Goal: Task Accomplishment & Management: Use online tool/utility

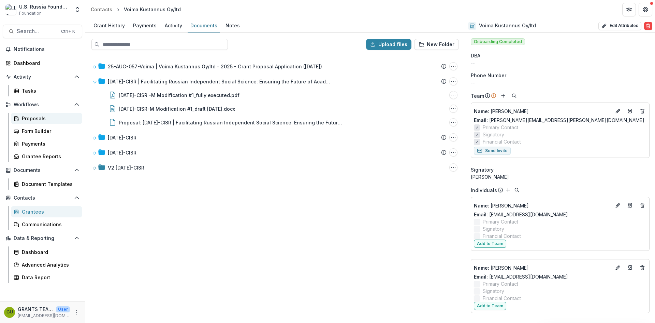
drag, startPoint x: 0, startPoint y: 0, endPoint x: 28, endPoint y: 115, distance: 118.8
click at [28, 115] on div "Proposals" at bounding box center [49, 118] width 55 height 7
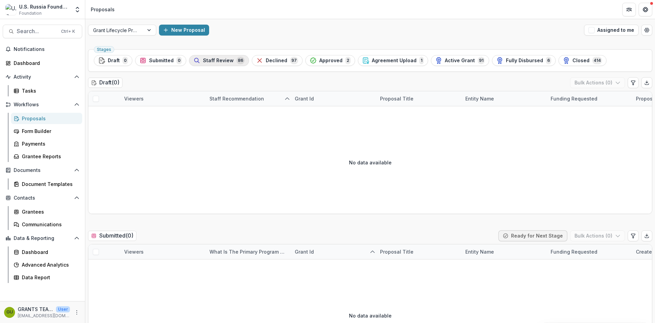
click at [223, 60] on span "Staff Review" at bounding box center [218, 61] width 31 height 6
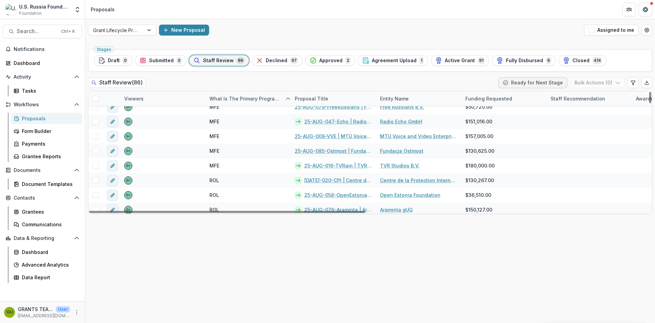
scroll to position [922, 0]
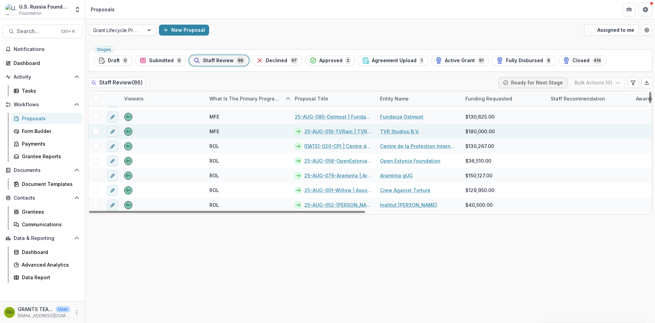
click at [318, 129] on link "25-AUG-016-TVRain | TVR Studios B.V. - 2025 - Grant Proposal Application ([DATE…" at bounding box center [339, 131] width 68 height 7
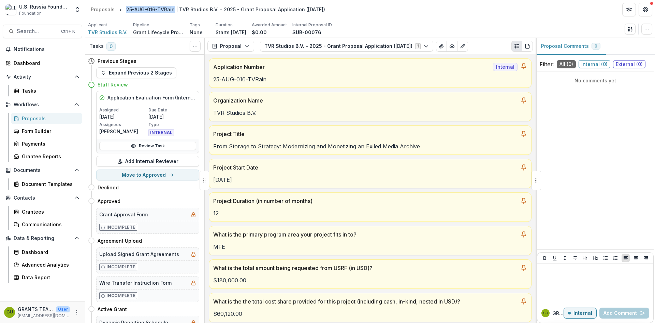
drag, startPoint x: 125, startPoint y: 8, endPoint x: 171, endPoint y: 7, distance: 46.1
click at [171, 7] on div "25-AUG-016-TVRain | TVR Studios B.V. - 2025 - Grant Proposal Application ([DATE…" at bounding box center [225, 9] width 199 height 7
copy div "25-AUG-016-TVRain"
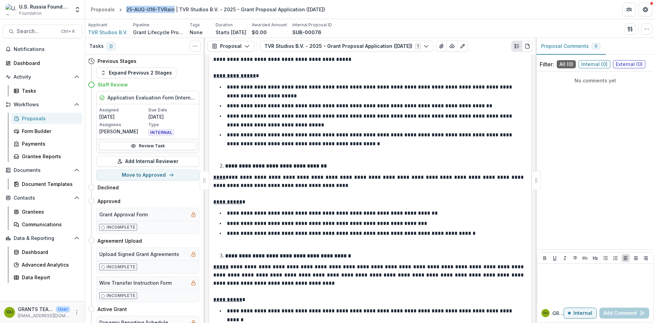
scroll to position [2321, 0]
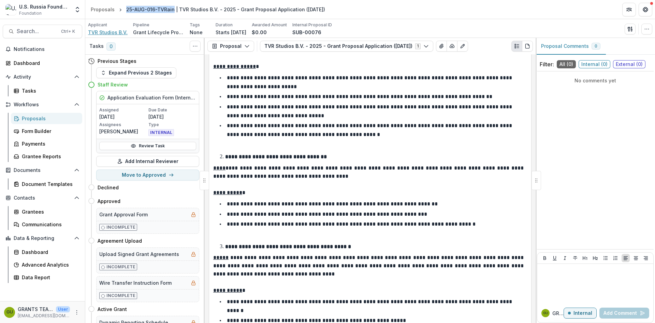
click at [102, 32] on span "TVR Studios B.V." at bounding box center [108, 32] width 40 height 7
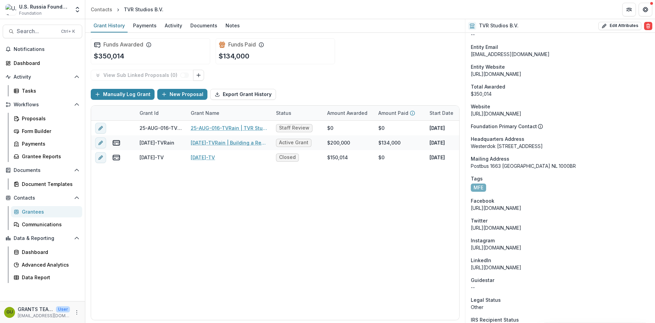
scroll to position [489, 0]
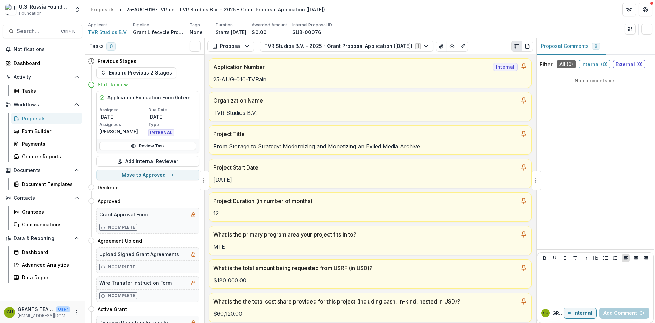
click at [37, 115] on div "Proposals" at bounding box center [49, 118] width 55 height 7
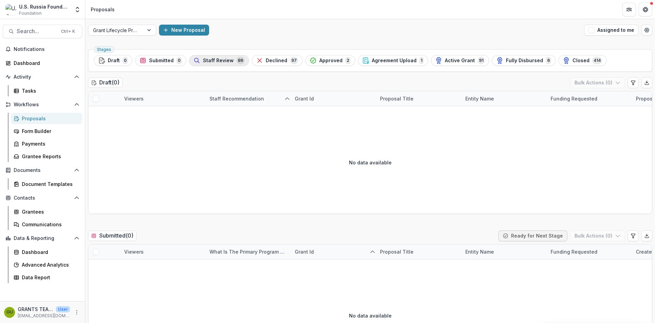
click at [213, 58] on span "Staff Review" at bounding box center [218, 61] width 31 height 6
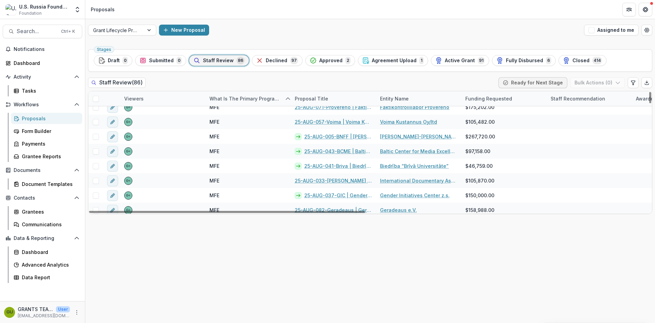
scroll to position [569, 0]
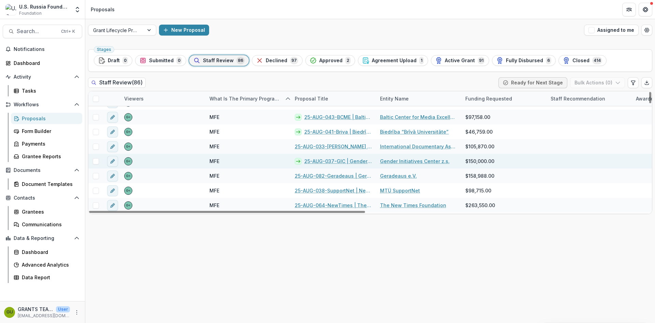
click at [336, 158] on link "25-AUG-037-GIC | Gender Initiatives Center z.s. - 2025 - Grant Proposal Applica…" at bounding box center [339, 160] width 68 height 7
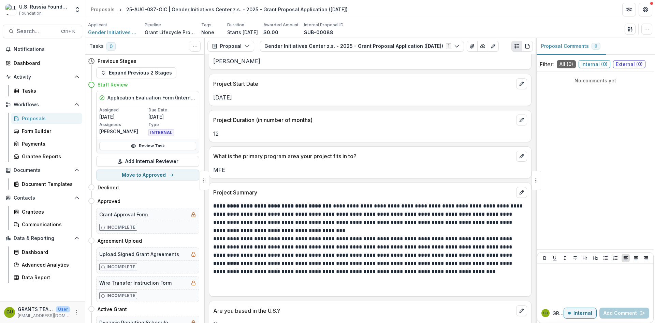
scroll to position [523, 0]
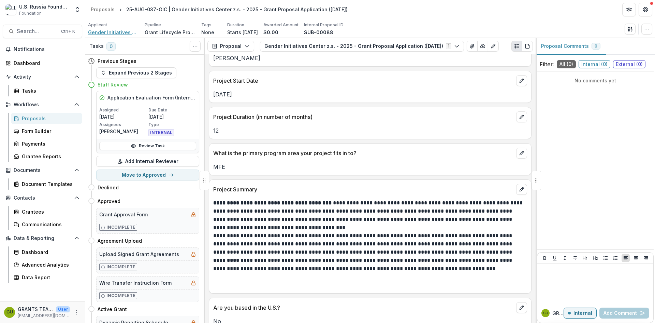
click at [112, 33] on span "Gender Initiatives Center z.s." at bounding box center [113, 32] width 51 height 7
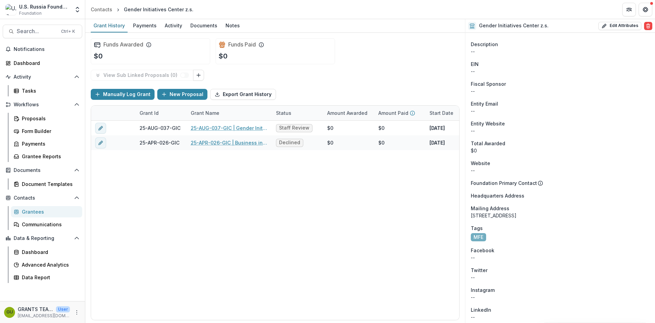
scroll to position [433, 0]
drag, startPoint x: 568, startPoint y: 212, endPoint x: 604, endPoint y: 212, distance: 35.5
click at [604, 212] on div "[STREET_ADDRESS]" at bounding box center [560, 213] width 179 height 7
copy div "[GEOGRAPHIC_DATA]"
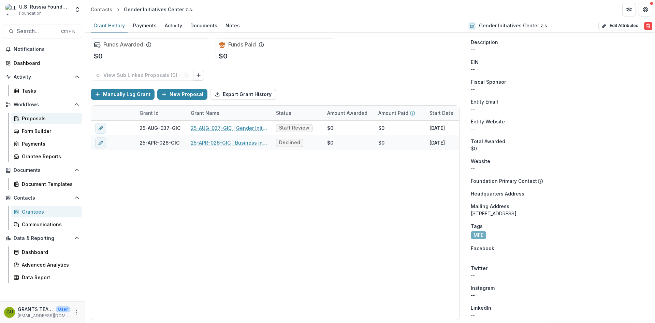
click at [26, 117] on div "Proposals" at bounding box center [49, 118] width 55 height 7
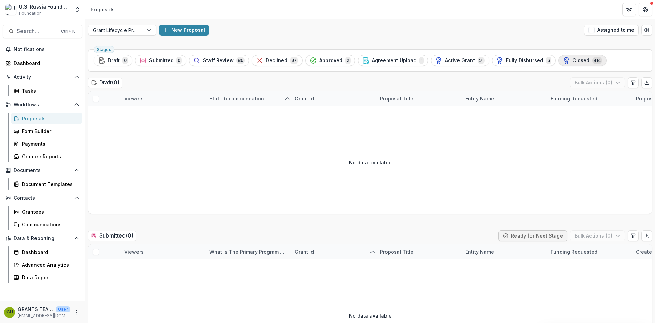
click at [572, 57] on div "Closed 414" at bounding box center [582, 61] width 39 height 8
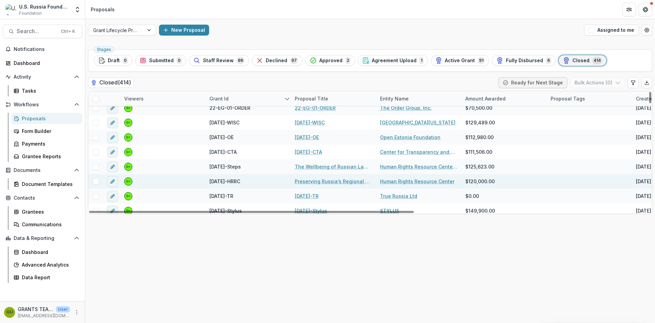
scroll to position [1104, 0]
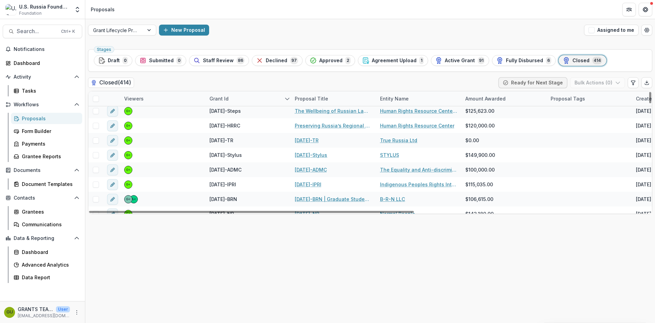
click at [308, 96] on div "Proposal Title" at bounding box center [312, 98] width 42 height 7
click at [314, 127] on span "Sort Ascending" at bounding box center [323, 128] width 36 height 6
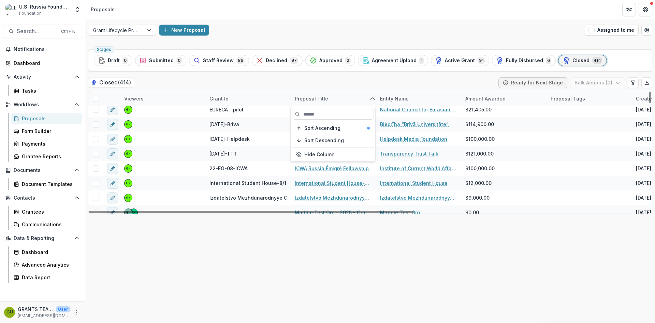
scroll to position [91, 0]
click at [321, 138] on span "Sort Descending" at bounding box center [325, 141] width 40 height 6
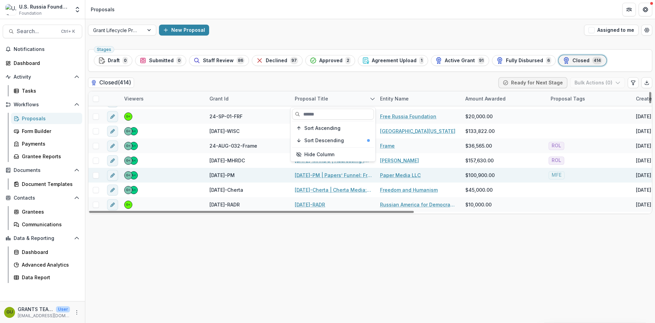
scroll to position [0, 0]
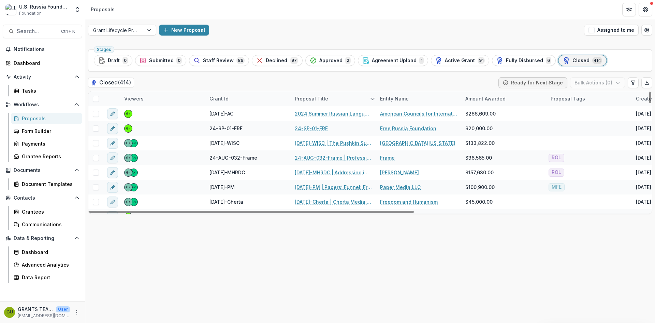
click at [379, 264] on div "Stages Draft 0 Submitted 0 Staff Review 86 Declined 97 Approved 2 Agreement Upl…" at bounding box center [370, 184] width 570 height 276
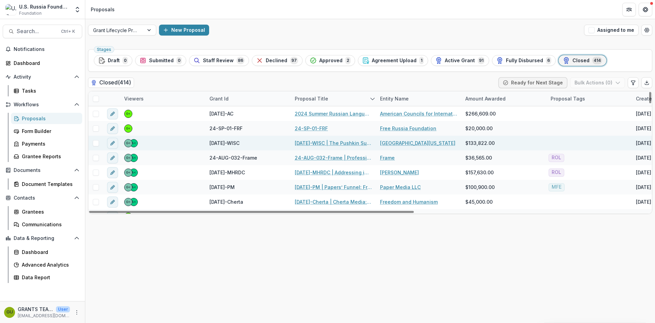
click at [323, 143] on link "[DATE]-WISC | The Pushkin Summer Institute: From High School to Professional [D…" at bounding box center [333, 142] width 77 height 7
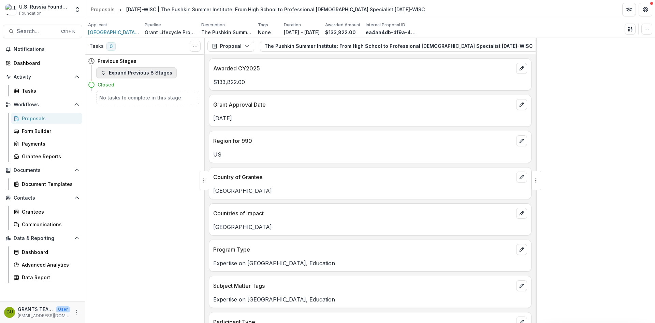
click at [106, 73] on icon "button" at bounding box center [103, 72] width 5 height 5
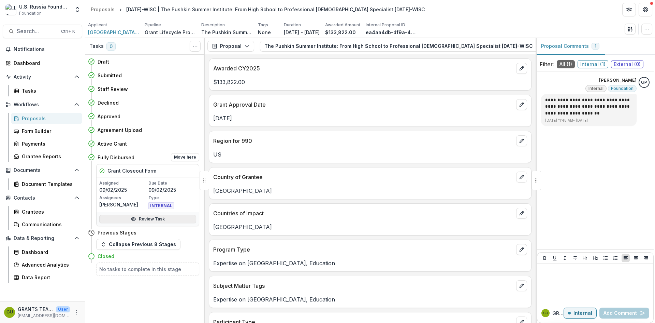
click at [142, 220] on link "Review Task" at bounding box center [147, 219] width 97 height 8
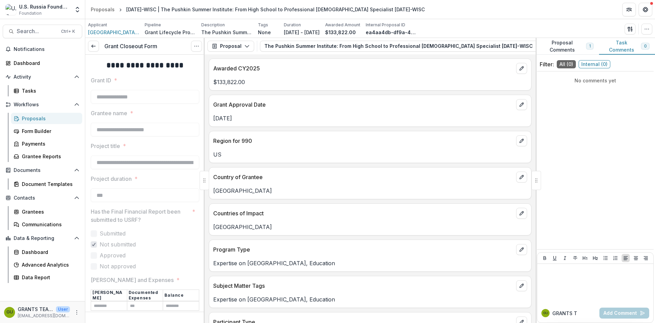
click at [36, 119] on div "Proposals" at bounding box center [49, 118] width 55 height 7
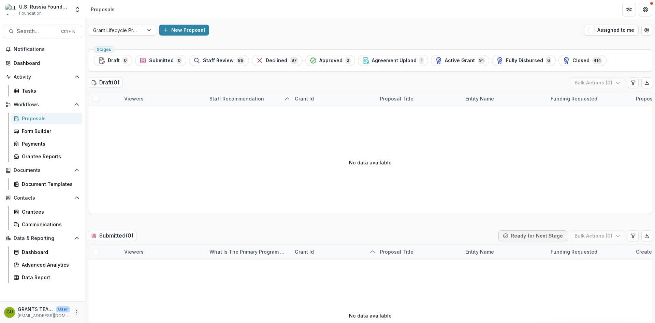
click at [455, 58] on span "Active Grant" at bounding box center [460, 61] width 30 height 6
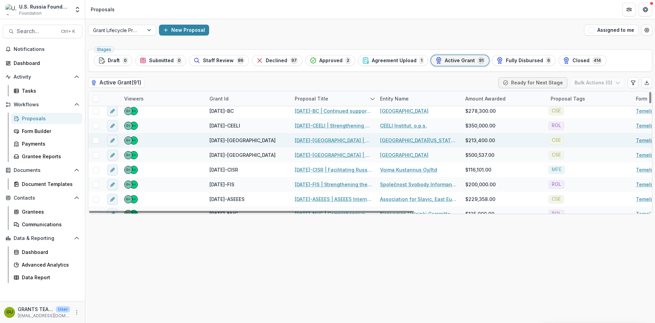
scroll to position [1149, 0]
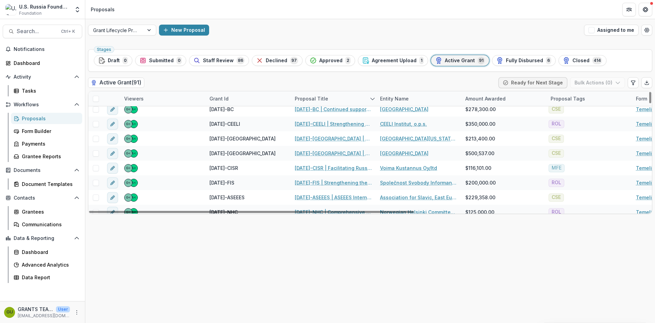
click at [316, 96] on div "Proposal Title" at bounding box center [312, 98] width 42 height 7
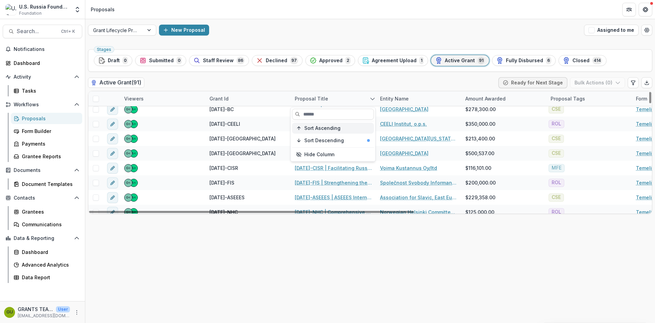
click at [319, 127] on span "Sort Ascending" at bounding box center [323, 128] width 36 height 6
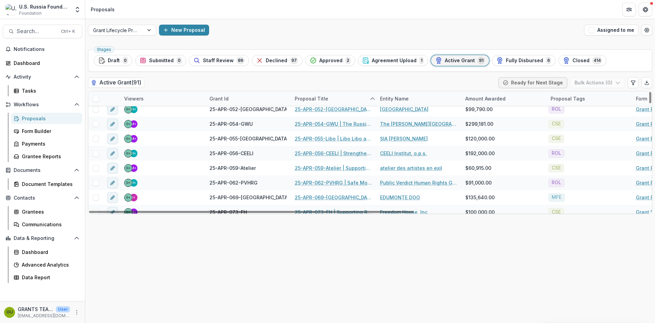
click at [377, 250] on div "Stages Draft 0 Submitted 0 Staff Review 86 Declined 97 Approved 2 Agreement Upl…" at bounding box center [370, 184] width 570 height 276
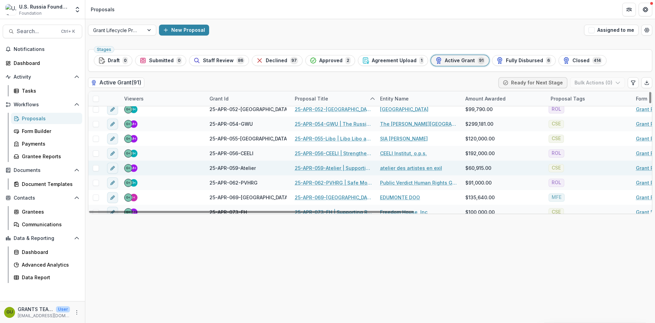
scroll to position [1229, 0]
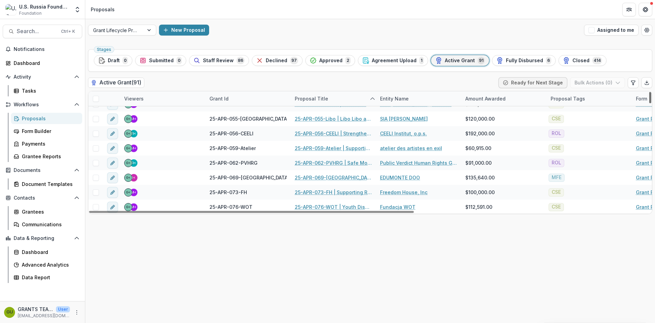
drag, startPoint x: 651, startPoint y: 203, endPoint x: 651, endPoint y: 198, distance: 5.5
click at [651, 103] on div at bounding box center [651, 97] width 2 height 11
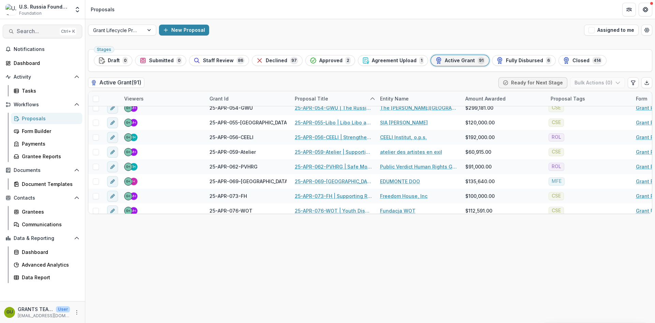
click at [38, 32] on span "Search..." at bounding box center [37, 31] width 40 height 6
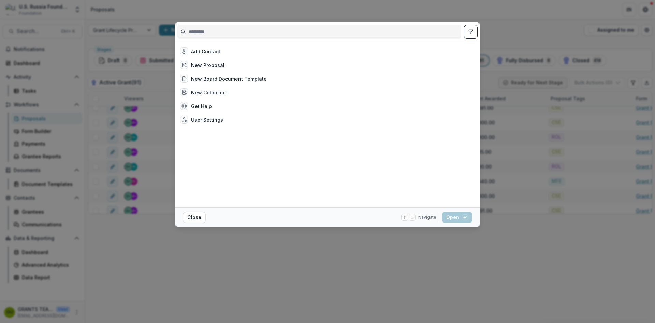
click at [208, 32] on input at bounding box center [319, 31] width 283 height 11
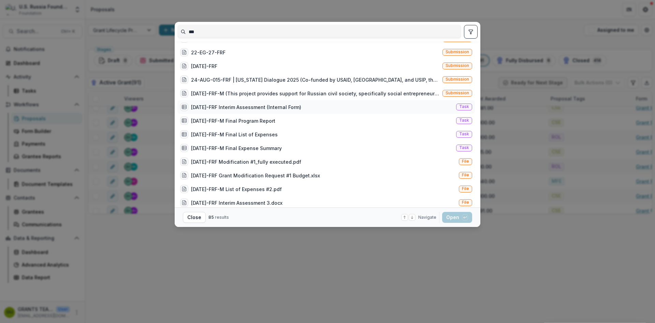
scroll to position [194, 0]
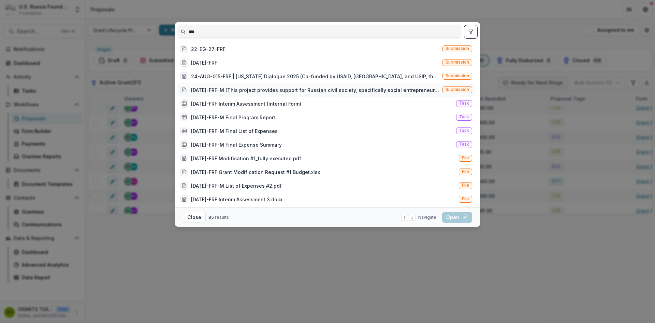
type input "***"
click at [221, 88] on div "[DATE]-FRF-M (This project provides support for Russian civil society, specific…" at bounding box center [315, 89] width 249 height 7
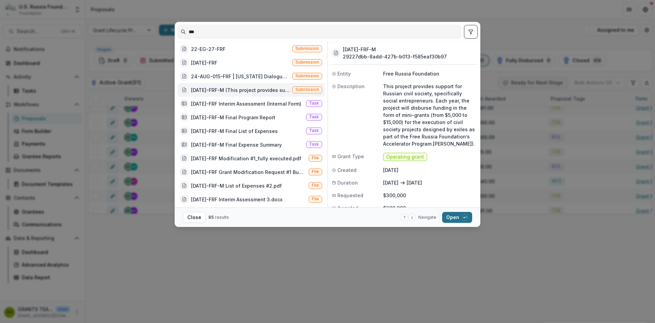
click at [450, 213] on button "Open with enter key" at bounding box center [457, 217] width 30 height 11
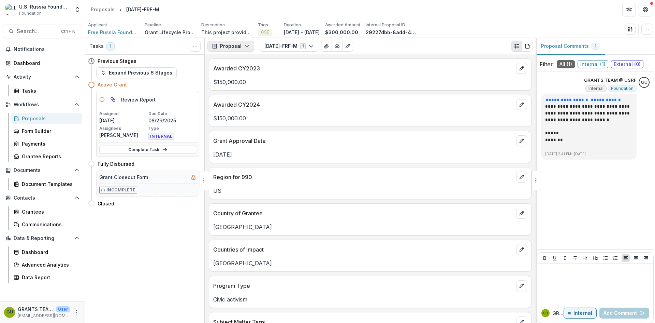
click at [245, 46] on icon "button" at bounding box center [246, 45] width 5 height 5
click at [239, 84] on div "Reports" at bounding box center [252, 84] width 62 height 7
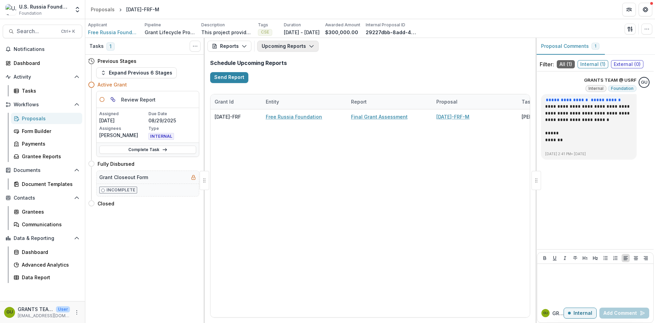
click at [312, 45] on icon "button" at bounding box center [311, 45] width 5 height 5
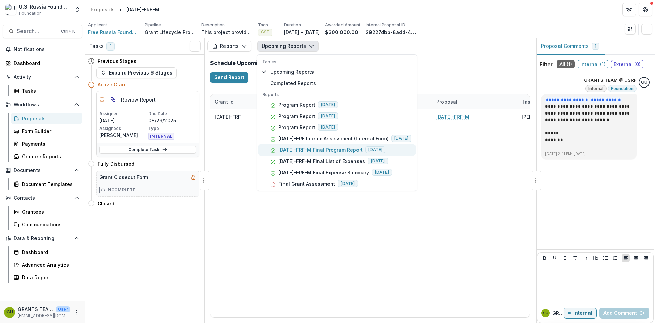
click at [316, 149] on p "[DATE]-FRF-M Final Program Report" at bounding box center [321, 149] width 84 height 7
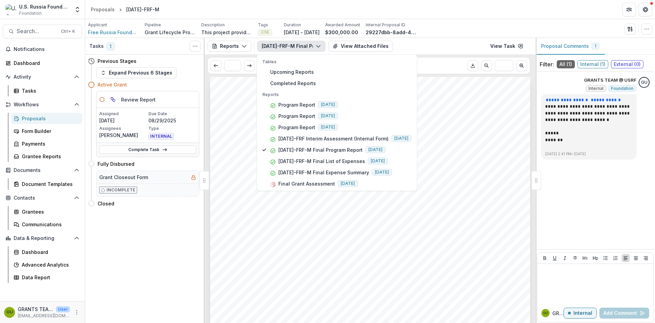
click at [417, 226] on div "Submission Responses Program Report Grant ID [DATE]-FRF Grantee name Free Russi…" at bounding box center [370, 303] width 320 height 453
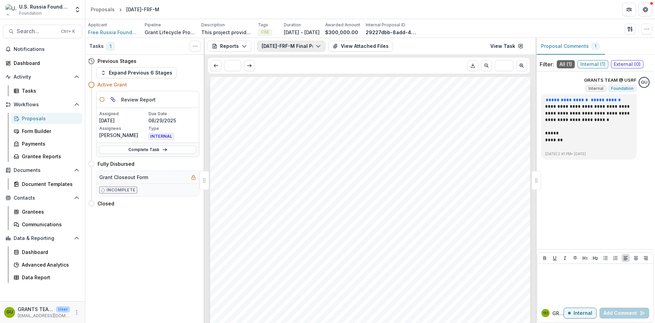
click at [320, 44] on icon "button" at bounding box center [318, 45] width 5 height 5
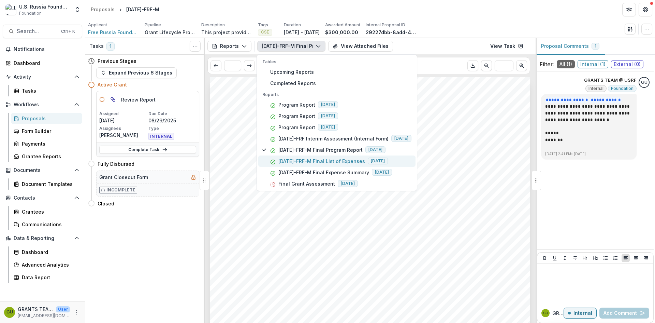
click at [338, 159] on p "[DATE]-FRF-M Final List of Expenses" at bounding box center [322, 160] width 87 height 7
click at [451, 216] on span "Upload your organization's detailed list of expenses for this reporting period" at bounding box center [367, 215] width 274 height 8
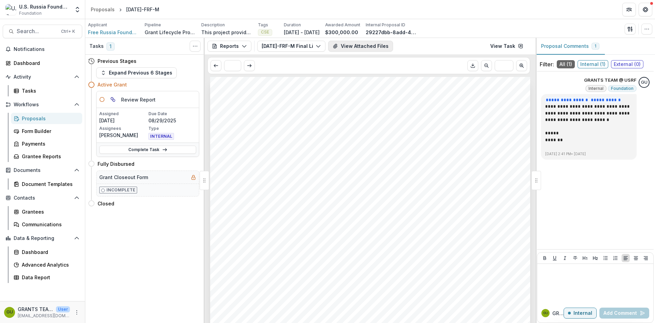
click at [344, 46] on button "View Attached Files" at bounding box center [360, 46] width 65 height 11
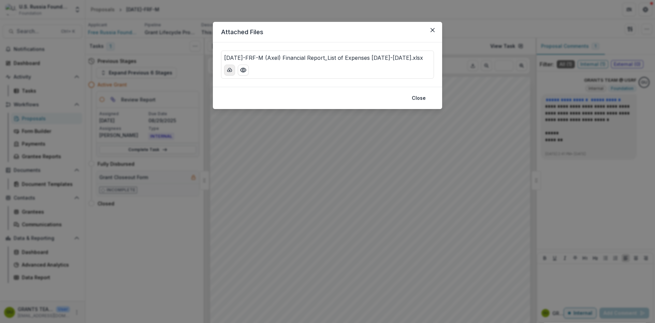
click at [229, 68] on icon "download-button" at bounding box center [229, 69] width 5 height 5
click at [433, 29] on icon "Close" at bounding box center [433, 30] width 4 height 4
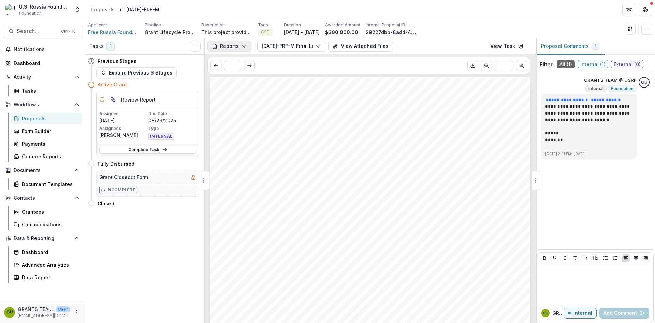
click at [244, 46] on icon "button" at bounding box center [244, 45] width 5 height 5
click at [240, 83] on div "Reports" at bounding box center [252, 84] width 62 height 7
click at [318, 44] on icon "button" at bounding box center [318, 45] width 5 height 5
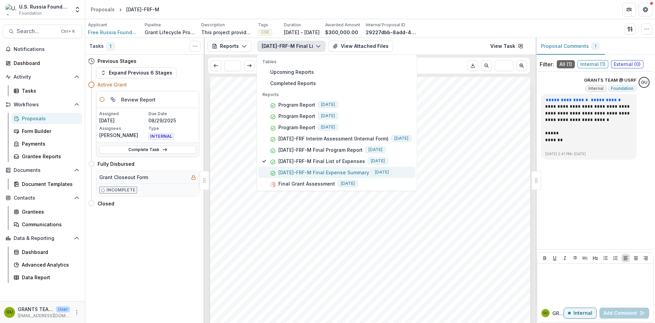
click at [305, 170] on p "[DATE]-FRF-M Final Expense Summary" at bounding box center [324, 172] width 91 height 7
click at [464, 116] on div "Submission Responses Financial Report Expense Summary Grant ID [DATE]-FRF What …" at bounding box center [370, 303] width 320 height 453
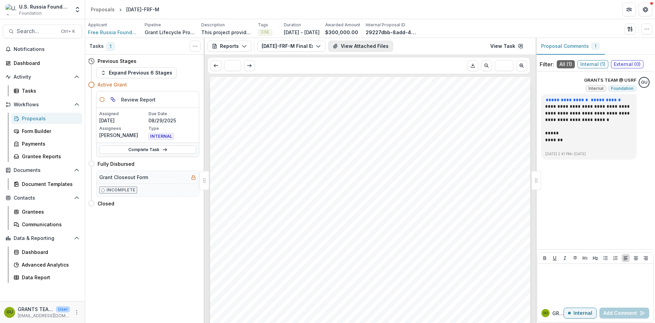
click at [367, 44] on button "View Attached Files" at bounding box center [360, 46] width 65 height 11
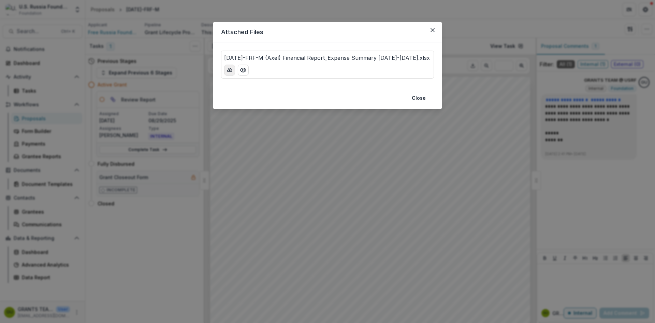
click at [228, 73] on icon "download-button" at bounding box center [229, 69] width 5 height 5
click at [435, 26] on button "Close" at bounding box center [432, 30] width 11 height 11
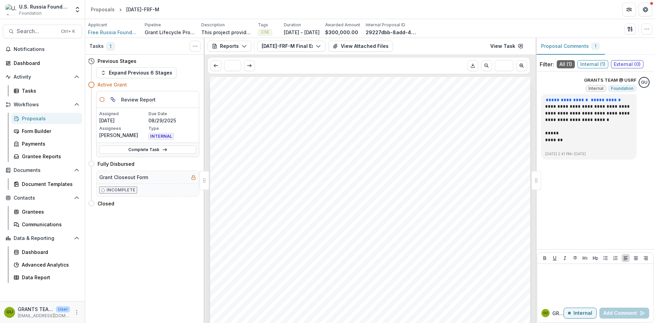
click at [36, 118] on div "Proposals" at bounding box center [49, 118] width 55 height 7
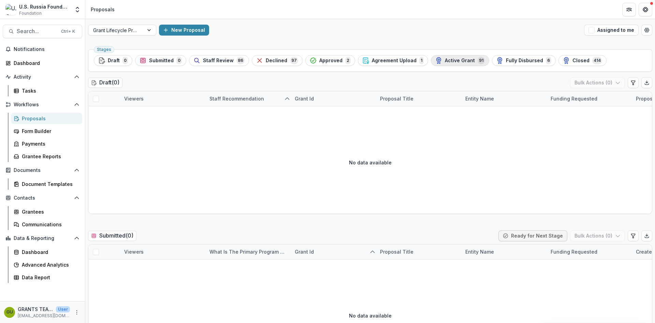
click at [450, 59] on span "Active Grant" at bounding box center [460, 61] width 30 height 6
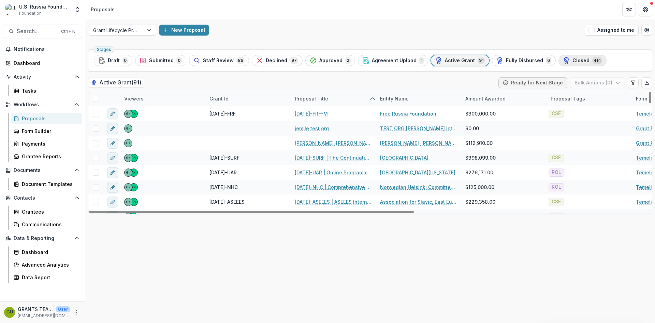
click at [573, 59] on span "Closed" at bounding box center [581, 61] width 17 height 6
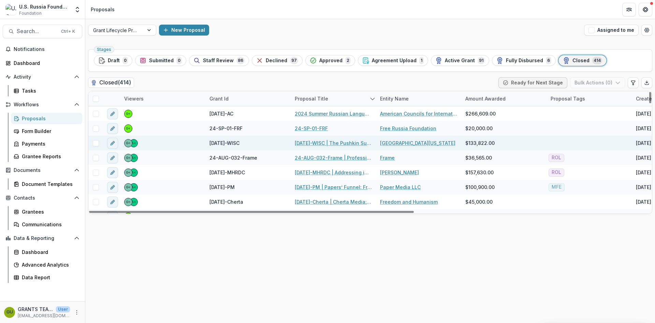
click at [324, 143] on link "[DATE]-WISC | The Pushkin Summer Institute: From High School to Professional [D…" at bounding box center [333, 142] width 77 height 7
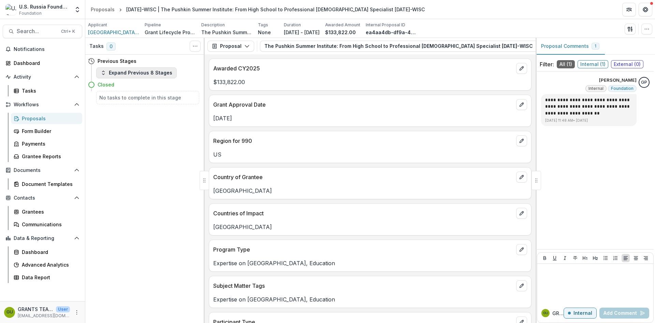
click at [104, 73] on icon "button" at bounding box center [103, 72] width 5 height 5
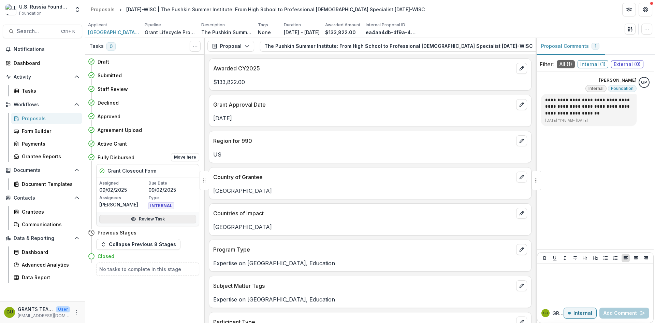
click at [146, 217] on link "Review Task" at bounding box center [147, 219] width 97 height 8
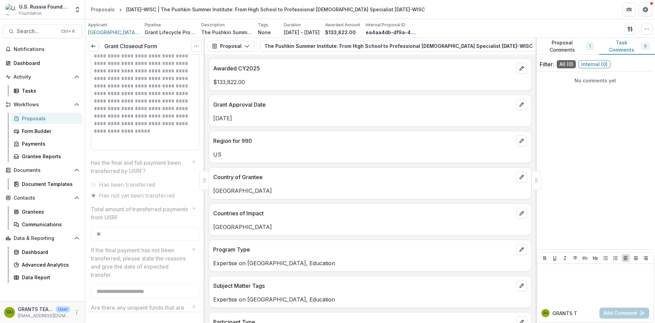
scroll to position [557, 0]
click at [194, 44] on button "Options" at bounding box center [196, 46] width 11 height 11
click at [146, 61] on link "View task" at bounding box center [163, 61] width 73 height 11
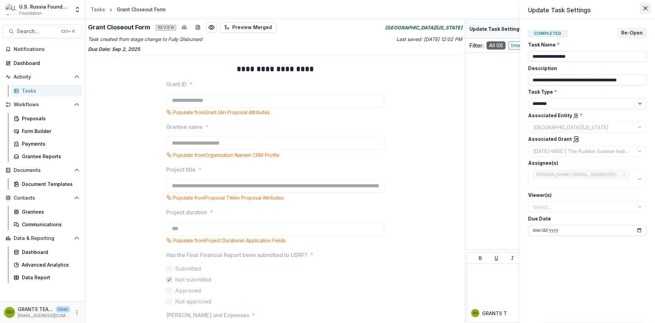
click at [645, 8] on icon "Close" at bounding box center [646, 8] width 4 height 4
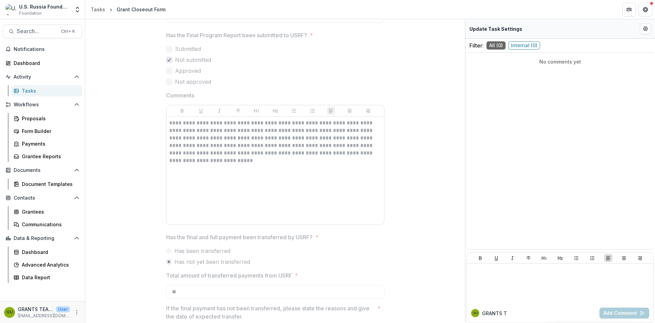
scroll to position [501, 0]
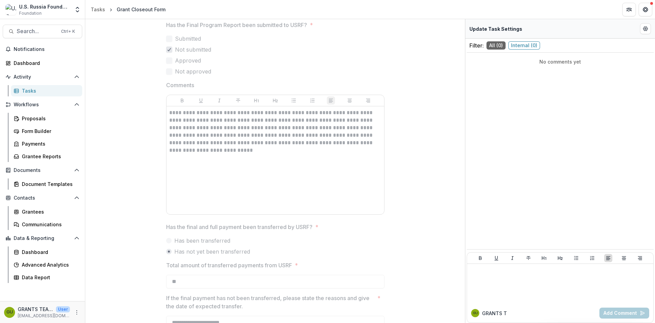
click at [206, 118] on p "**********" at bounding box center [275, 131] width 212 height 45
click at [185, 115] on p "**********" at bounding box center [275, 131] width 212 height 45
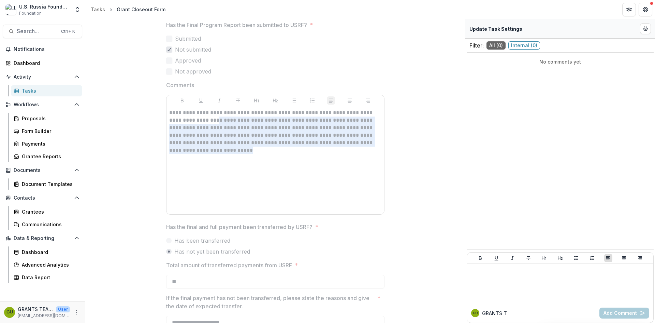
drag, startPoint x: 169, startPoint y: 111, endPoint x: 238, endPoint y: 149, distance: 79.1
click at [238, 149] on p "**********" at bounding box center [275, 131] width 212 height 45
drag, startPoint x: 193, startPoint y: 118, endPoint x: 184, endPoint y: 115, distance: 9.3
click at [192, 118] on p "**********" at bounding box center [275, 131] width 212 height 45
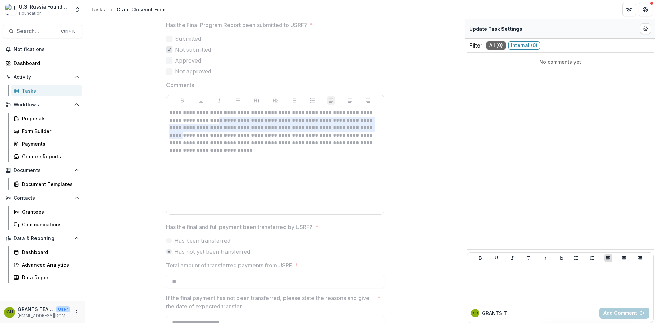
drag, startPoint x: 169, startPoint y: 111, endPoint x: 206, endPoint y: 137, distance: 45.0
click at [168, 132] on div "**********" at bounding box center [276, 160] width 218 height 108
click at [232, 150] on p "**********" at bounding box center [275, 131] width 212 height 45
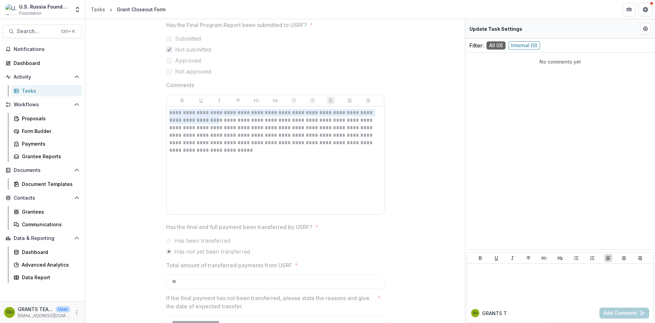
drag, startPoint x: 231, startPoint y: 148, endPoint x: 170, endPoint y: 111, distance: 71.4
click at [170, 111] on p "**********" at bounding box center [275, 131] width 212 height 45
click at [174, 114] on p "**********" at bounding box center [275, 131] width 212 height 45
drag, startPoint x: 240, startPoint y: 144, endPoint x: 248, endPoint y: 145, distance: 7.7
click at [243, 145] on p "**********" at bounding box center [275, 131] width 212 height 45
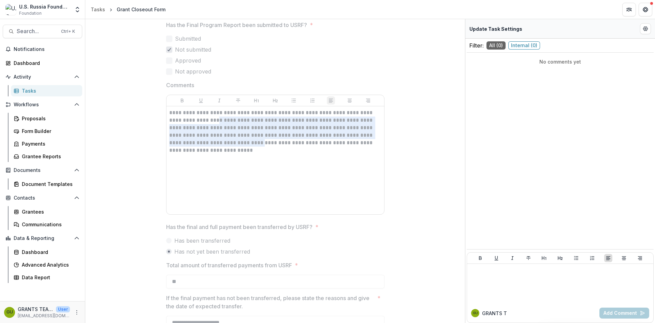
click at [278, 158] on div "**********" at bounding box center [275, 160] width 212 height 102
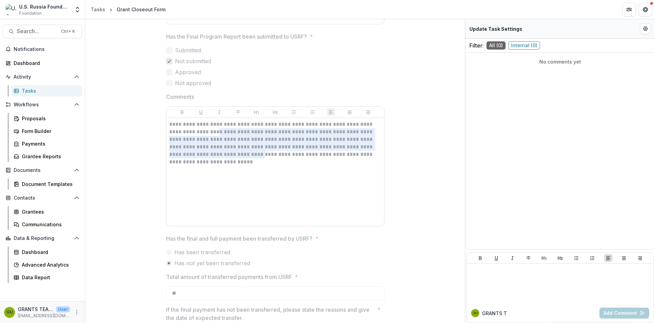
click at [336, 148] on p "**********" at bounding box center [275, 143] width 212 height 45
